Goal: Transaction & Acquisition: Purchase product/service

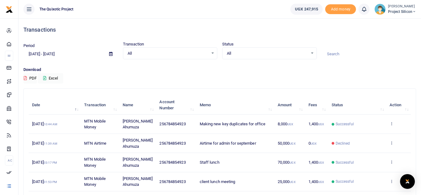
click at [392, 43] on div "Period 08/31/2025 - 09/29/2025 Transaction All Select an option... All Airtime …" at bounding box center [219, 50] width 397 height 18
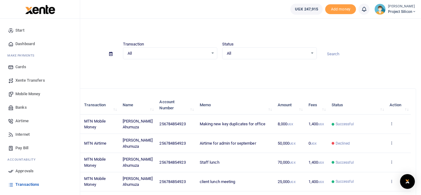
click at [35, 93] on span "Mobile Money" at bounding box center [27, 94] width 25 height 6
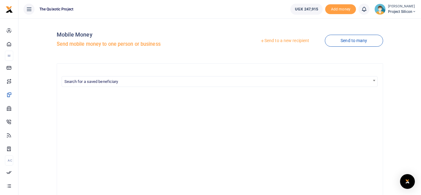
click at [154, 66] on div "Search for a saved beneficiary" at bounding box center [220, 178] width 326 height 231
click at [149, 42] on h5 "Send mobile money to one person or business" at bounding box center [137, 44] width 161 height 6
click at [284, 42] on link "Send to a new recipient" at bounding box center [284, 40] width 80 height 11
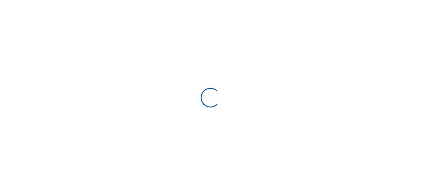
select select "Loading bundles"
select select
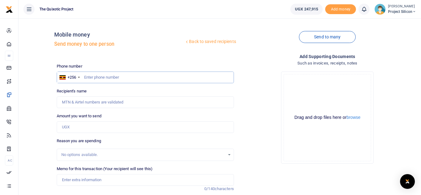
click at [135, 75] on input "text" at bounding box center [145, 78] width 177 height 12
type input "200944993"
type input "Abraham Achoa"
type input "200944993"
click at [255, 78] on div "Drop your files here Drag and drop files here or browse Powered by Uppy" at bounding box center [327, 118] width 177 height 102
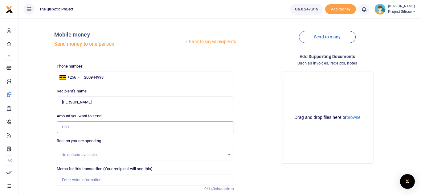
click at [79, 125] on input "Amount you want to send" at bounding box center [145, 128] width 177 height 12
type input "50,000"
click at [95, 154] on div "No options available." at bounding box center [142, 155] width 163 height 6
click at [85, 155] on div "No options available." at bounding box center [142, 155] width 163 height 6
drag, startPoint x: 127, startPoint y: 145, endPoint x: 128, endPoint y: 161, distance: 15.7
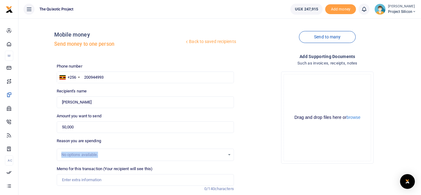
click at [128, 161] on div "Reason you are spending No options available." at bounding box center [145, 149] width 177 height 23
click at [147, 179] on input "Memo for this transaction (Your recipient will see this)" at bounding box center [145, 181] width 177 height 12
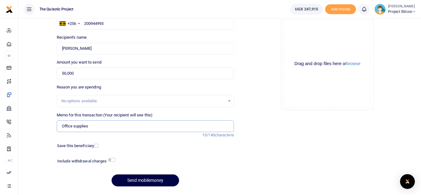
scroll to position [55, 0]
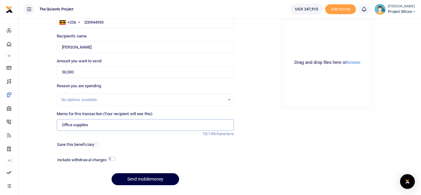
type input "Office supplies"
click at [112, 159] on input "checkbox" at bounding box center [112, 159] width 8 height 4
checkbox input "true"
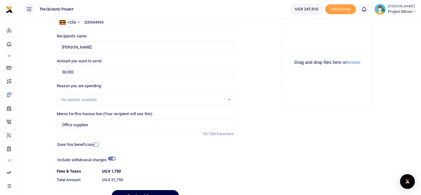
click at [96, 144] on input "checkbox" at bounding box center [96, 145] width 4 height 4
checkbox input "true"
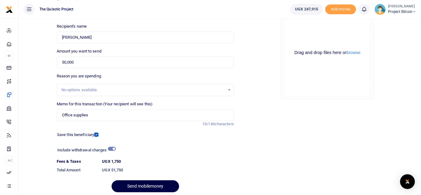
scroll to position [88, 0]
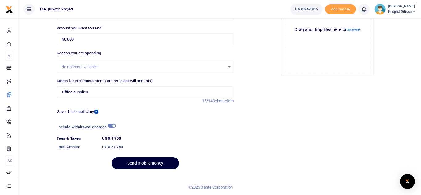
click at [144, 163] on button "Send mobilemoney" at bounding box center [144, 164] width 67 height 12
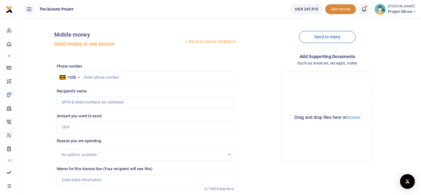
click at [344, 11] on span "Add money" at bounding box center [340, 9] width 31 height 10
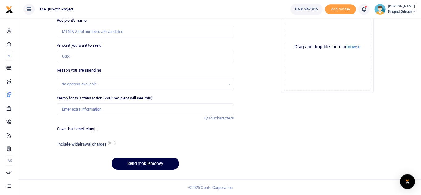
scroll to position [71, 0]
click at [155, 168] on button "Send mobilemoney" at bounding box center [144, 164] width 67 height 12
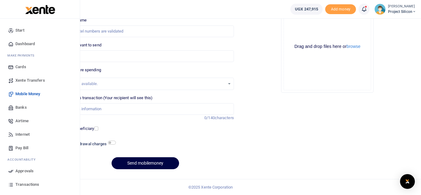
click at [30, 176] on link "Approvals" at bounding box center [40, 172] width 70 height 14
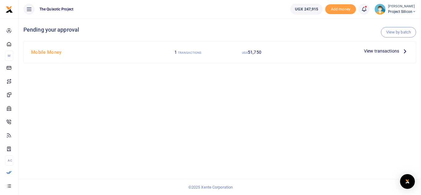
click at [394, 52] on span "View transactions" at bounding box center [381, 51] width 35 height 7
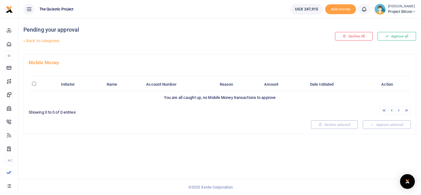
click at [43, 59] on div "Mobile Money Initiator Name Account Number Reason Amount Date Initiated Action …" at bounding box center [220, 94] width 392 height 80
click at [33, 84] on input "\a \a : activate to sort column descending" at bounding box center [34, 84] width 4 height 4
checkbox input "false"
click at [44, 41] on link "Back to categories" at bounding box center [152, 41] width 261 height 10
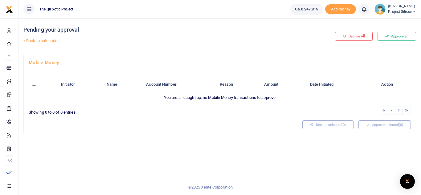
click at [302, 95] on td "You are all caught up, no Mobile Money transactions to approve" at bounding box center [220, 97] width 382 height 13
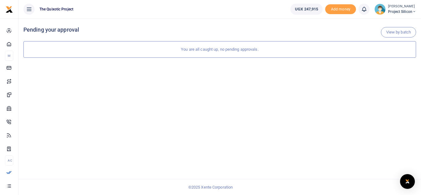
click at [224, 48] on div "You are all caught up, no pending approvals." at bounding box center [219, 49] width 392 height 17
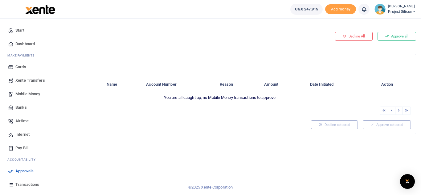
click at [30, 184] on span "Transactions" at bounding box center [27, 185] width 24 height 6
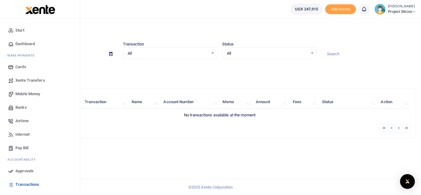
click at [28, 168] on link "Approvals" at bounding box center [40, 172] width 70 height 14
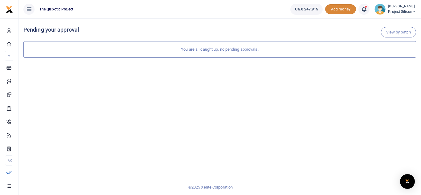
click at [340, 13] on span "Add money" at bounding box center [340, 9] width 31 height 10
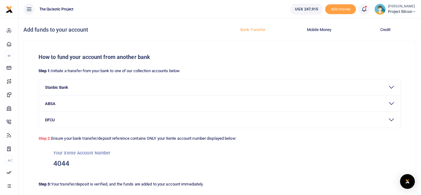
click at [317, 32] on button "Mobile Money" at bounding box center [318, 30] width 59 height 10
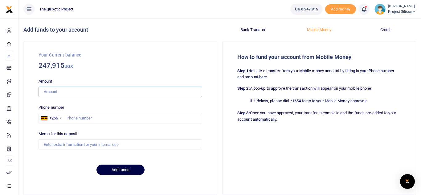
click at [72, 95] on input "Amount" at bounding box center [119, 92] width 163 height 10
type input "52,000"
click at [84, 117] on input "text" at bounding box center [119, 118] width 163 height 10
type input "2"
click at [118, 119] on input "text" at bounding box center [119, 118] width 163 height 10
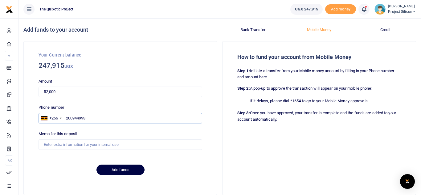
type input "200944993"
click at [79, 146] on input "Memo for this deposit" at bounding box center [119, 145] width 163 height 10
type input "Office supplies"
click at [111, 167] on button "Add funds" at bounding box center [120, 170] width 48 height 10
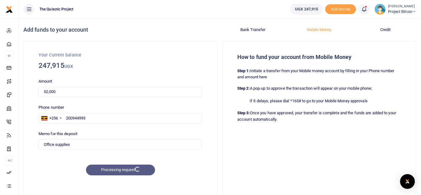
click at [135, 168] on div "Processing request" at bounding box center [120, 170] width 168 height 11
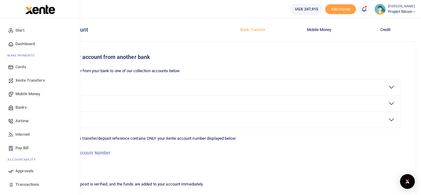
click at [27, 93] on span "Mobile Money" at bounding box center [27, 94] width 25 height 6
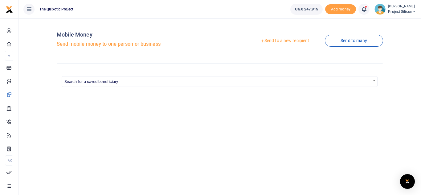
click at [271, 42] on link "Send to a new recipient" at bounding box center [284, 40] width 80 height 11
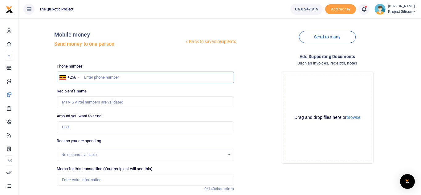
click at [105, 81] on input "text" at bounding box center [145, 78] width 177 height 12
type input "200944993"
click at [122, 76] on input "200944993" at bounding box center [145, 78] width 177 height 12
click at [131, 78] on input "200944993" at bounding box center [145, 78] width 177 height 12
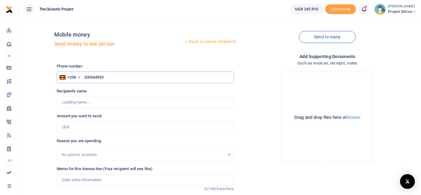
click at [131, 78] on input "200944993" at bounding box center [145, 78] width 177 height 12
type input "200944993"
click at [116, 79] on input "200944993" at bounding box center [145, 78] width 177 height 12
click at [118, 76] on input "200944993" at bounding box center [145, 78] width 177 height 12
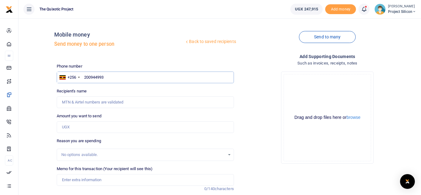
drag, startPoint x: 118, startPoint y: 76, endPoint x: 78, endPoint y: 72, distance: 40.8
click at [78, 72] on input "200944993" at bounding box center [145, 78] width 177 height 12
type input "200944993"
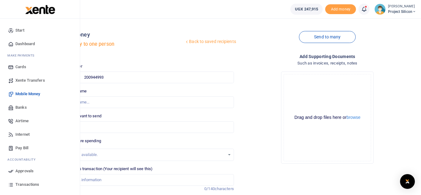
click at [24, 80] on span "Xente Transfers" at bounding box center [30, 81] width 30 height 6
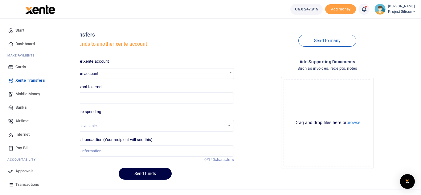
click at [29, 93] on span "Mobile Money" at bounding box center [27, 94] width 25 height 6
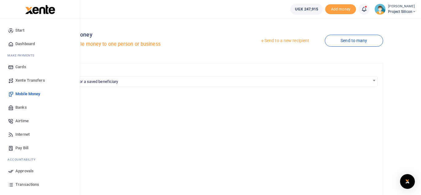
click at [28, 168] on link "Approvals" at bounding box center [40, 172] width 70 height 14
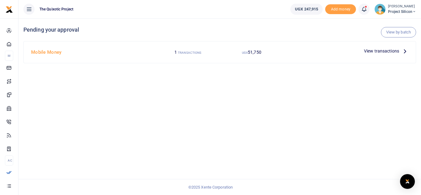
click at [375, 50] on span "View transactions" at bounding box center [381, 51] width 35 height 7
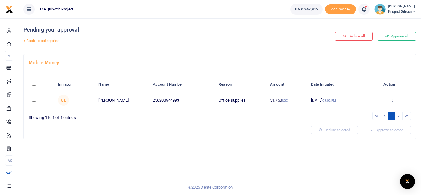
click at [33, 99] on input "checkbox" at bounding box center [34, 100] width 4 height 4
checkbox input "true"
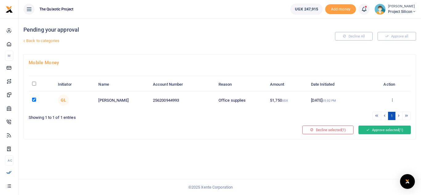
click at [393, 130] on button "Approve selected (1)" at bounding box center [384, 130] width 52 height 9
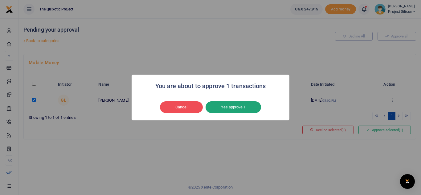
click at [228, 105] on button "Yes approve 1" at bounding box center [232, 108] width 55 height 12
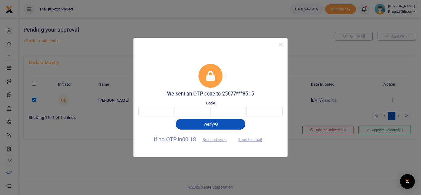
click at [256, 140] on span "Send to email" at bounding box center [250, 139] width 34 height 6
click at [249, 139] on button "Send to email" at bounding box center [250, 140] width 34 height 10
click at [207, 111] on input "text" at bounding box center [192, 111] width 36 height 10
paste input "3"
type input "1"
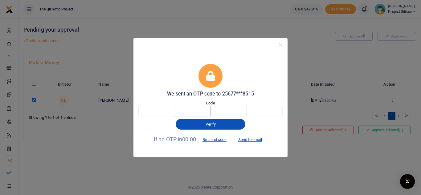
type input "3"
type input "6"
type input "7"
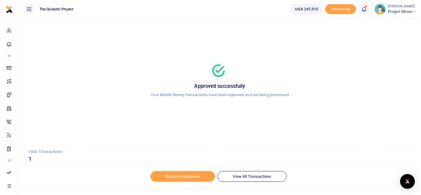
scroll to position [22, 0]
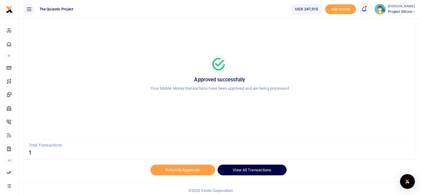
click at [230, 169] on link "View All Transactions" at bounding box center [251, 170] width 69 height 10
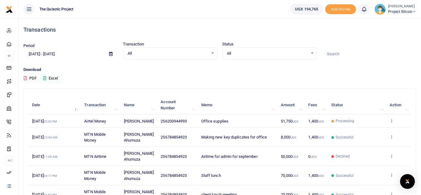
click at [393, 122] on icon at bounding box center [391, 121] width 4 height 4
click at [296, 123] on small "UGX" at bounding box center [295, 121] width 6 height 3
click at [252, 119] on td "Office supplies" at bounding box center [236, 121] width 79 height 13
click at [58, 122] on td "[DATE] 05:02 PM" at bounding box center [55, 121] width 52 height 13
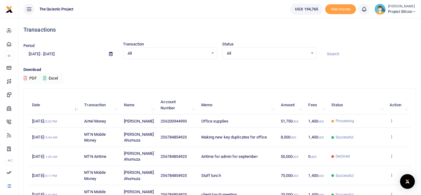
click at [58, 122] on td "[DATE] 05:02 PM" at bounding box center [55, 121] width 52 height 13
click at [96, 123] on span "Airtel Money" at bounding box center [95, 121] width 22 height 5
click at [168, 124] on span "256200944993" at bounding box center [173, 121] width 26 height 5
click at [392, 123] on icon at bounding box center [391, 121] width 4 height 4
click at [372, 134] on link "View details" at bounding box center [368, 134] width 49 height 9
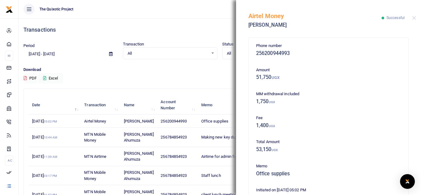
click at [191, 25] on div "Transactions" at bounding box center [219, 29] width 392 height 23
click at [414, 16] on div "Airtel Money [PERSON_NAME] Successful" at bounding box center [328, 17] width 185 height 34
click at [393, 17] on span "Successful" at bounding box center [395, 18] width 18 height 4
click at [223, 16] on ul "The Quixotic Project" at bounding box center [151, 9] width 267 height 18
click at [413, 18] on button "Close" at bounding box center [414, 18] width 4 height 4
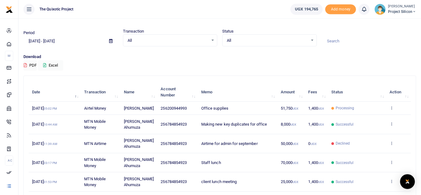
scroll to position [16, 0]
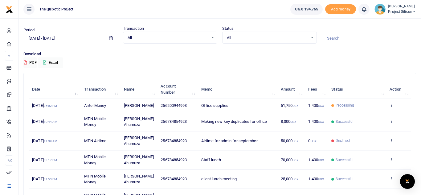
click at [270, 112] on td "Office supplies" at bounding box center [236, 105] width 79 height 13
click at [285, 108] on span "51,750 UGX" at bounding box center [289, 105] width 18 height 5
click at [389, 107] on td "View details Send again" at bounding box center [398, 105] width 25 height 13
click at [393, 107] on icon at bounding box center [391, 105] width 4 height 4
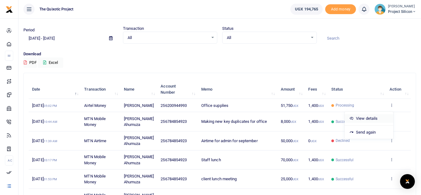
click at [361, 119] on link "View details" at bounding box center [368, 119] width 49 height 9
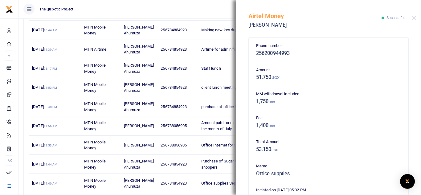
scroll to position [48, 0]
